Goal: Find specific page/section: Find specific page/section

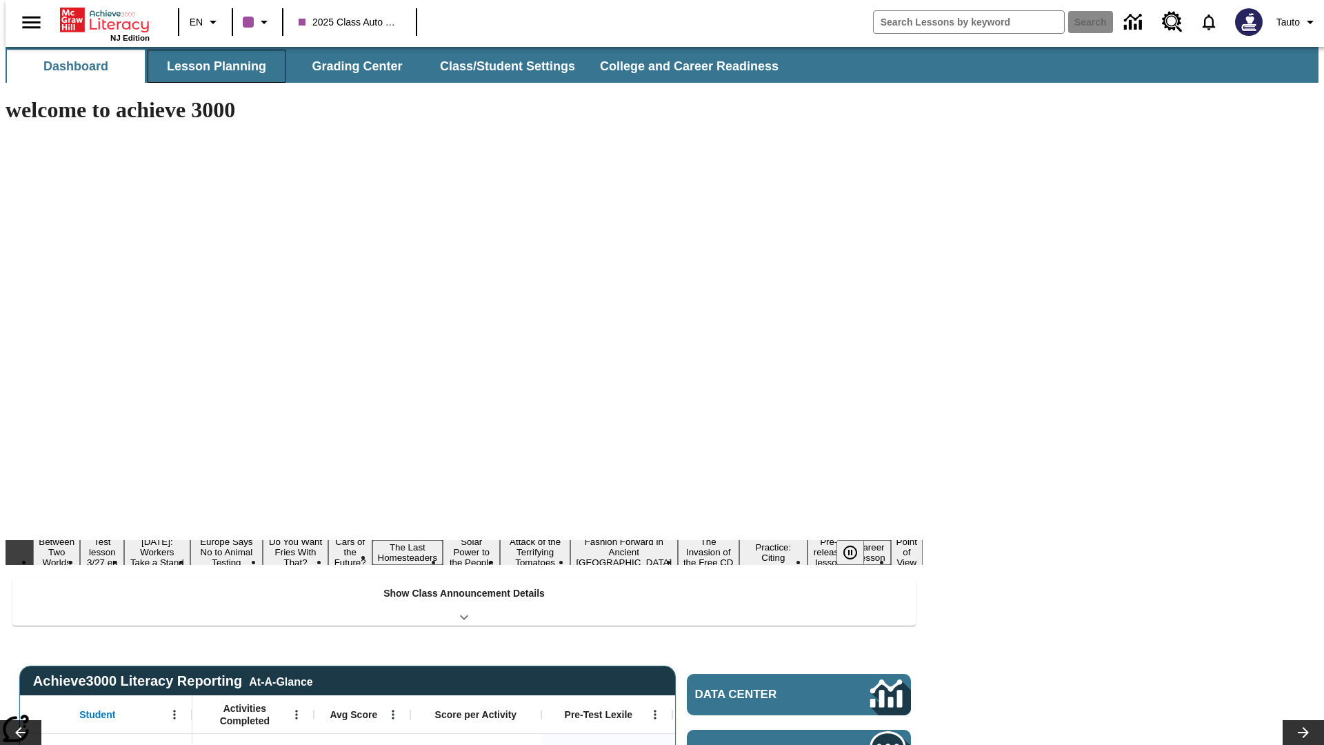
click at [211, 66] on button "Lesson Planning" at bounding box center [217, 66] width 138 height 33
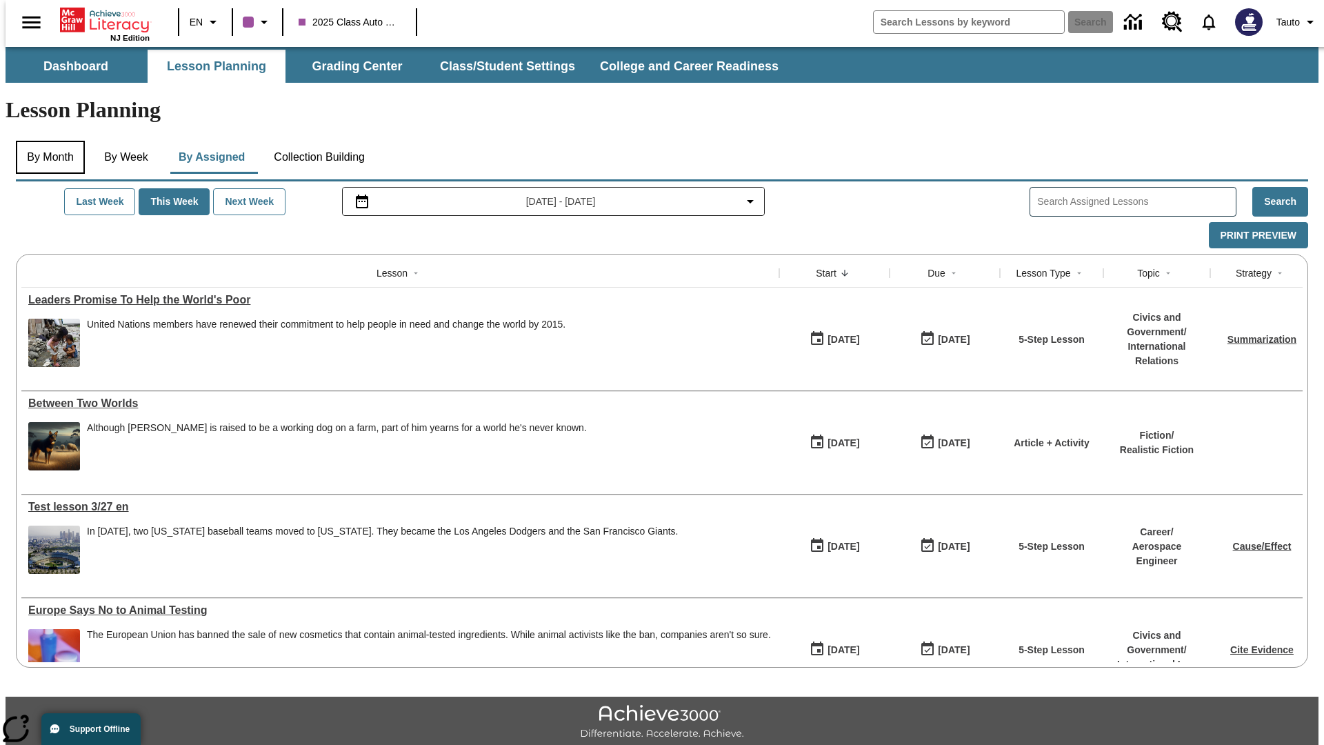
click at [46, 141] on button "By Month" at bounding box center [50, 157] width 69 height 33
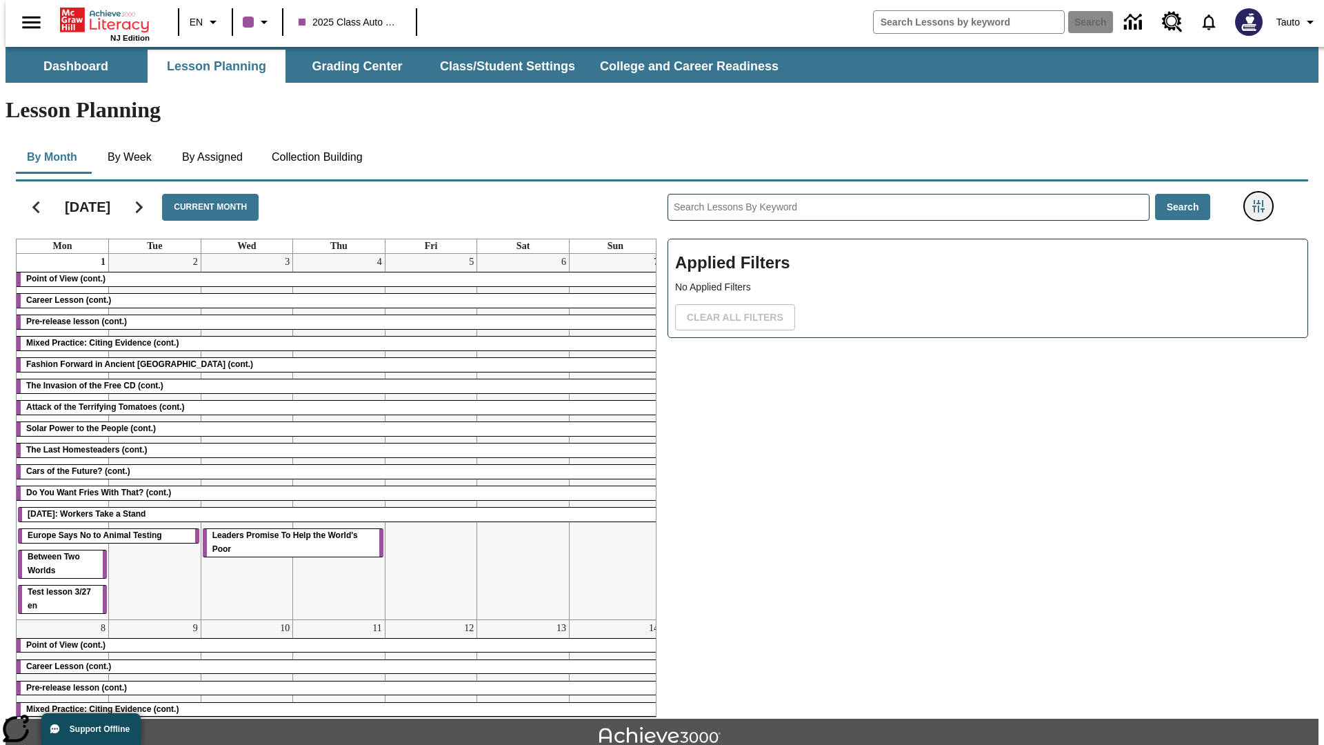
click at [1263, 200] on icon "Filters Side menu" at bounding box center [1258, 206] width 12 height 12
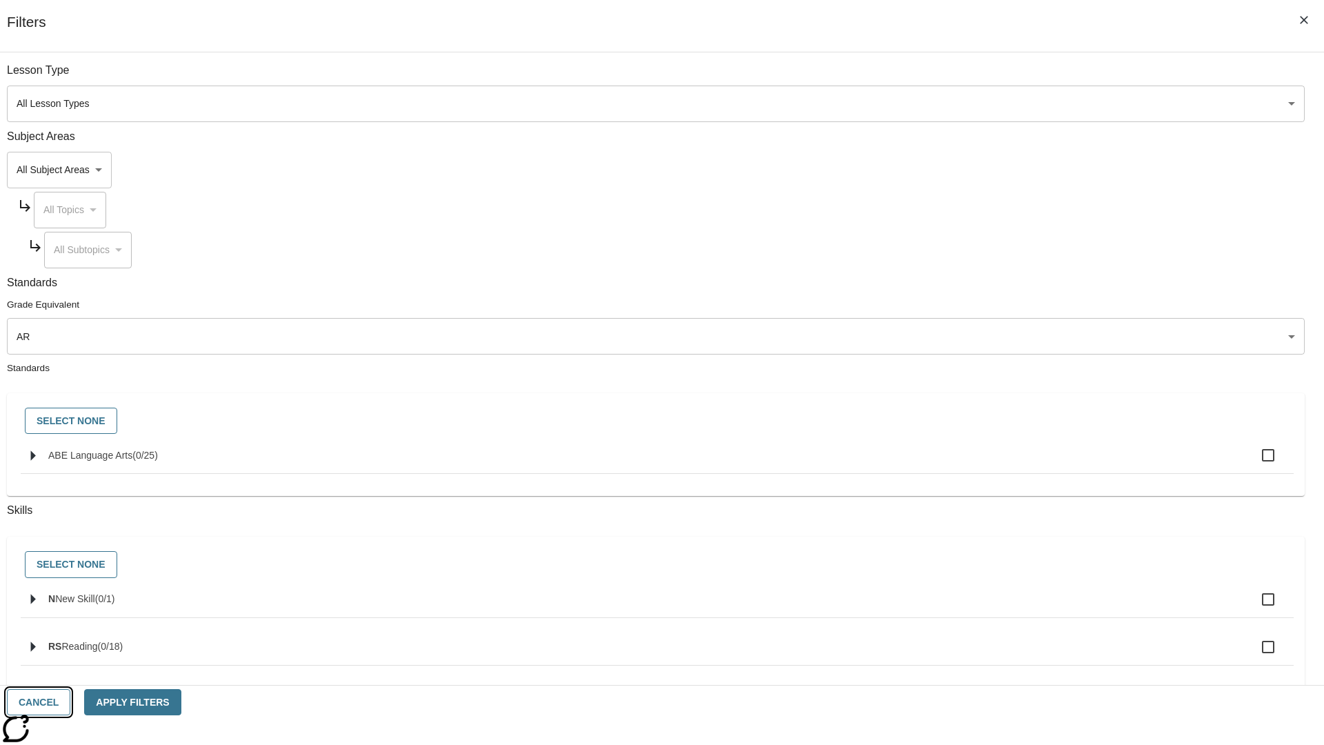
click at [70, 702] on button "Cancel" at bounding box center [38, 702] width 63 height 27
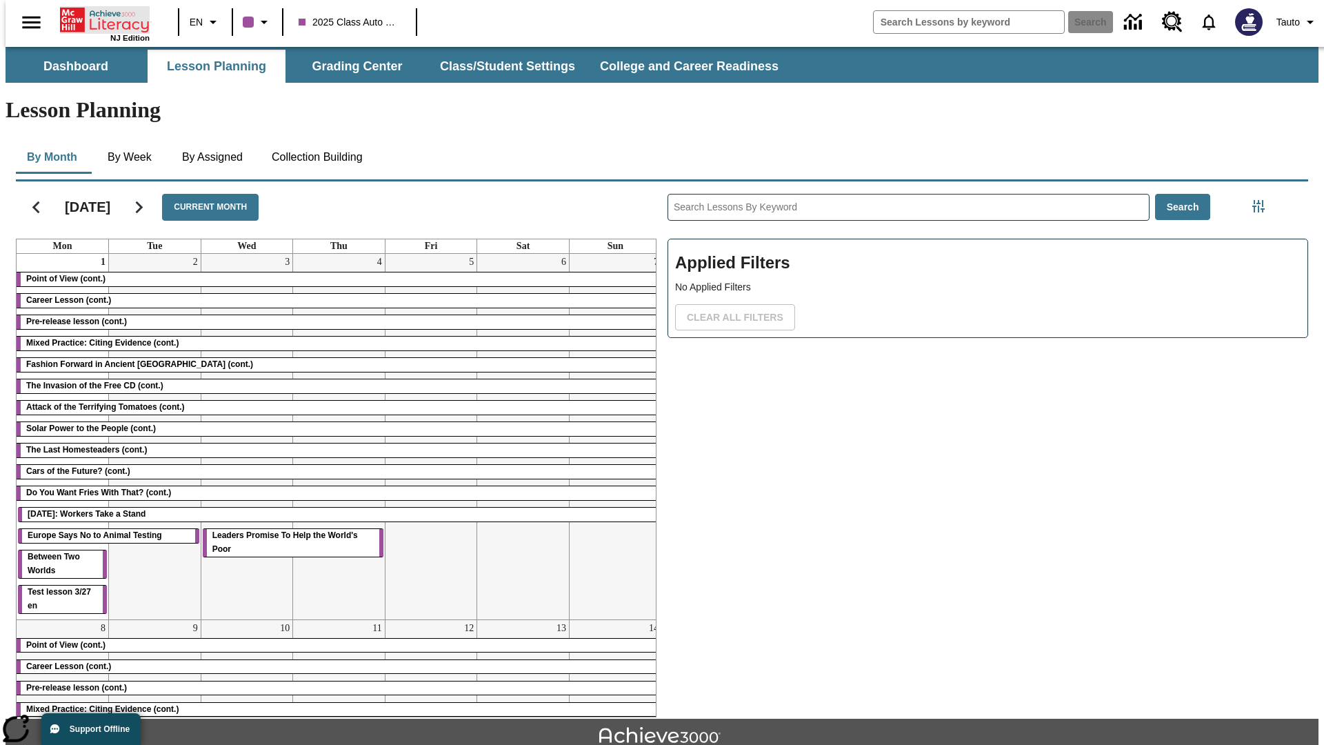
click at [99, 19] on icon "Home" at bounding box center [106, 20] width 92 height 28
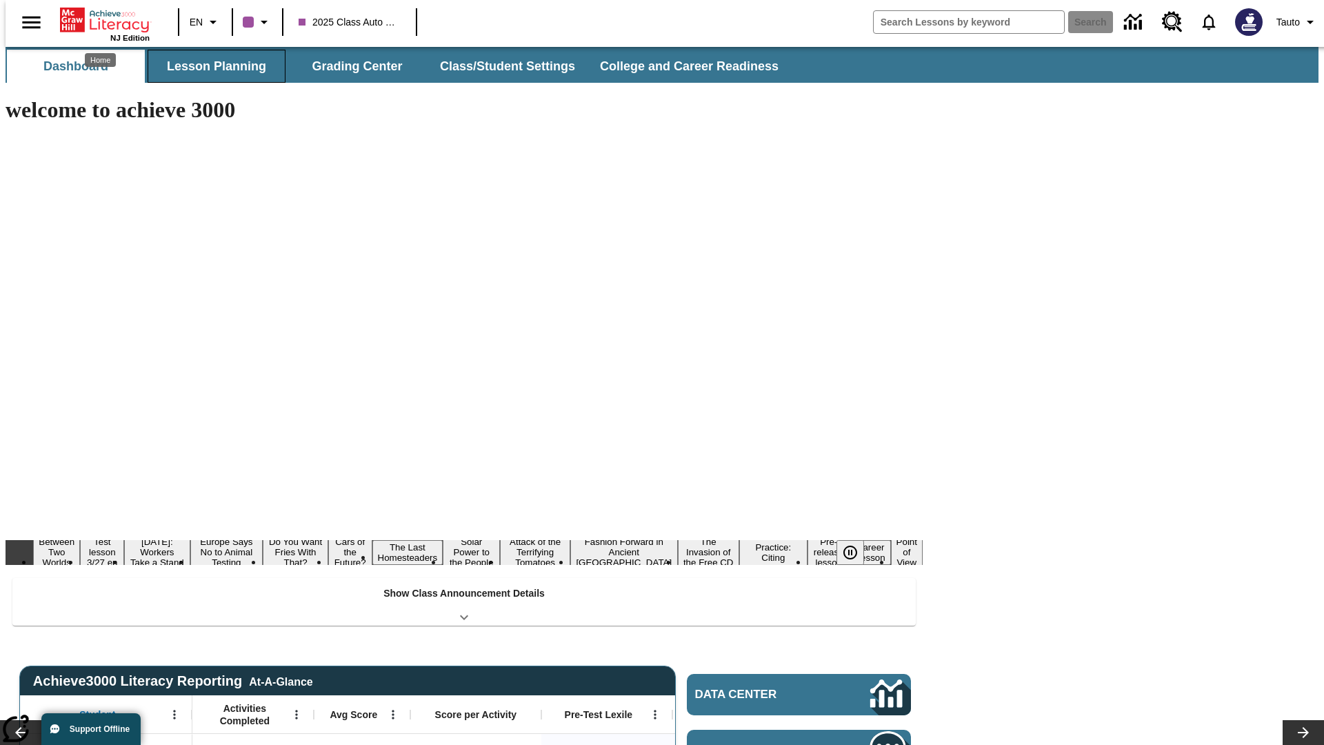
click at [211, 66] on button "Lesson Planning" at bounding box center [217, 66] width 138 height 33
